Goal: Task Accomplishment & Management: Manage account settings

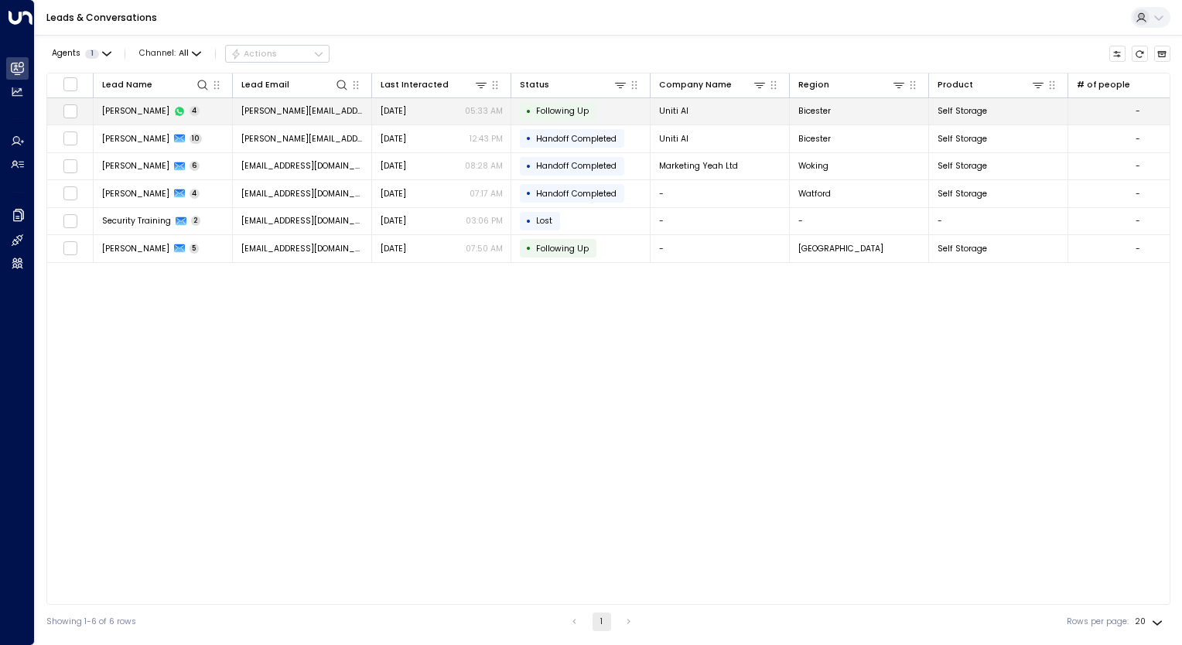
click at [621, 112] on td "• Following Up" at bounding box center [580, 111] width 139 height 27
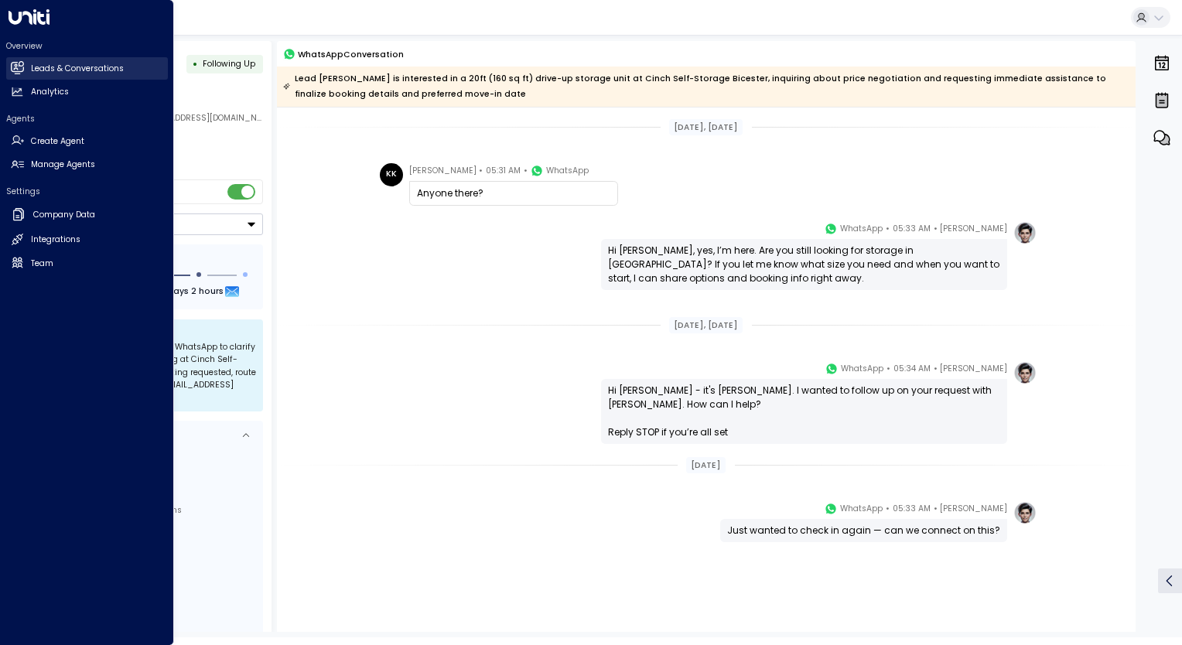
click at [50, 70] on h2 "Leads & Conversations" at bounding box center [77, 69] width 93 height 12
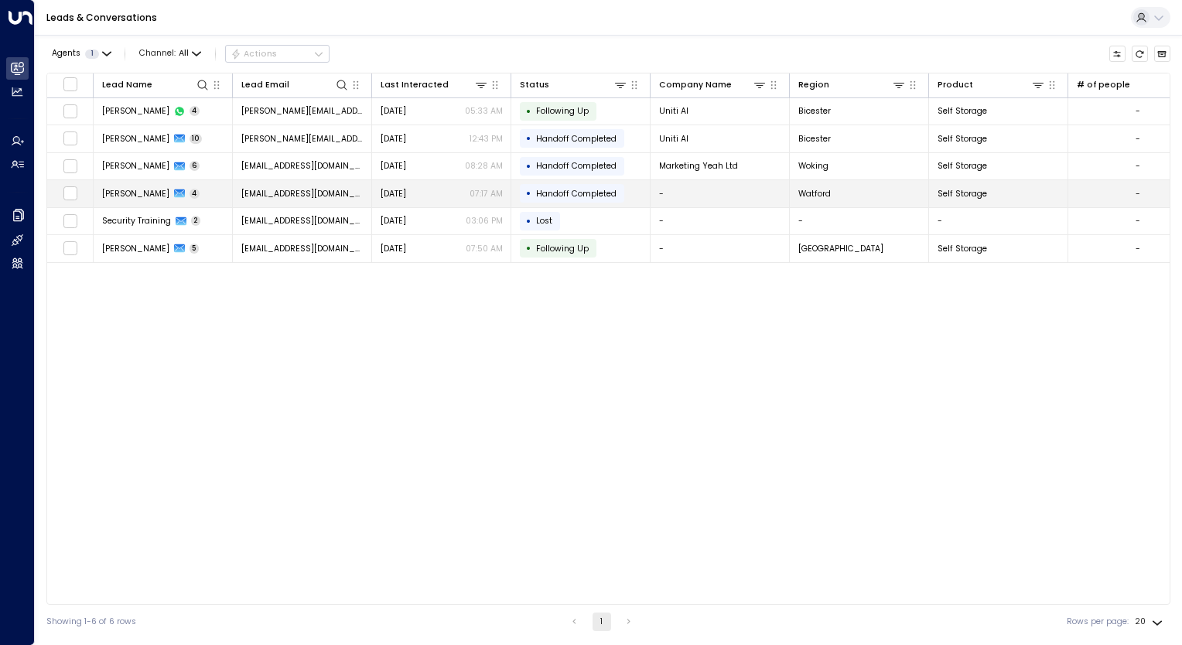
click at [220, 193] on td "Alex Dunbar 4" at bounding box center [163, 193] width 139 height 27
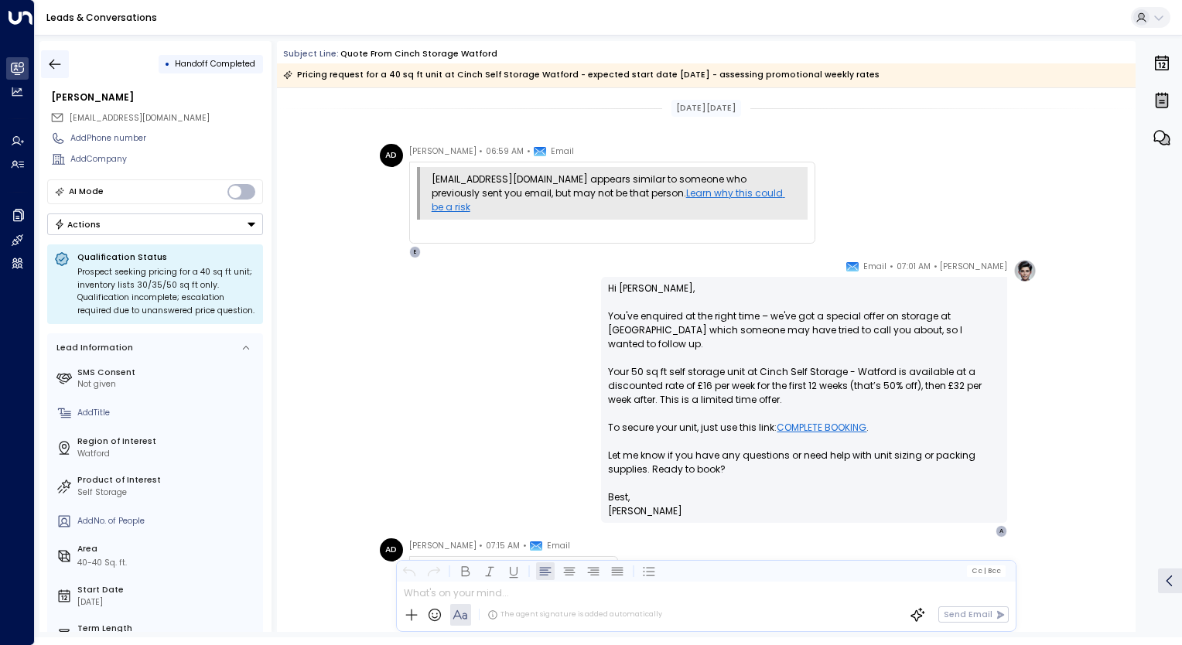
click at [53, 64] on icon "button" at bounding box center [54, 63] width 15 height 15
